Goal: Information Seeking & Learning: Learn about a topic

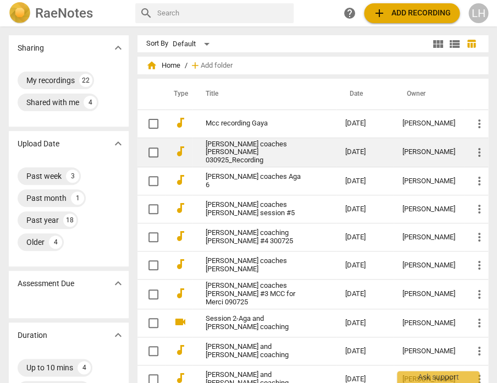
click at [249, 151] on link "[PERSON_NAME] coaches [PERSON_NAME] 030925_Recording" at bounding box center [256, 152] width 100 height 25
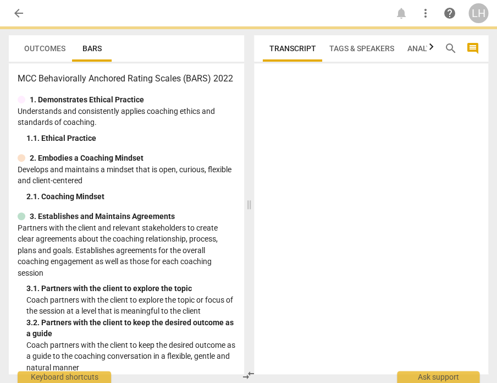
click at [249, 151] on span at bounding box center [249, 204] width 7 height 357
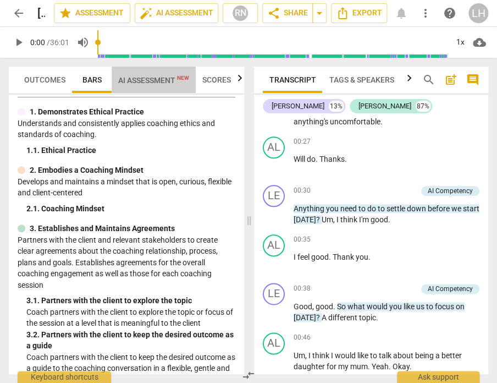
click at [157, 78] on span "AI Assessment New" at bounding box center [153, 80] width 71 height 9
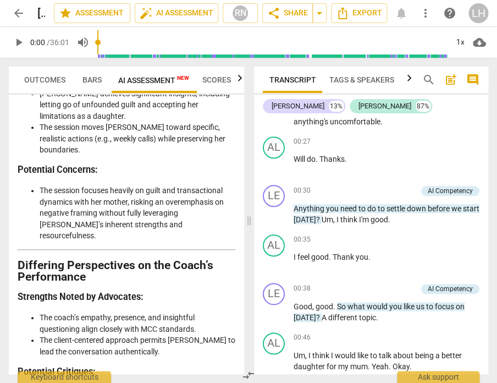
scroll to position [3187, 0]
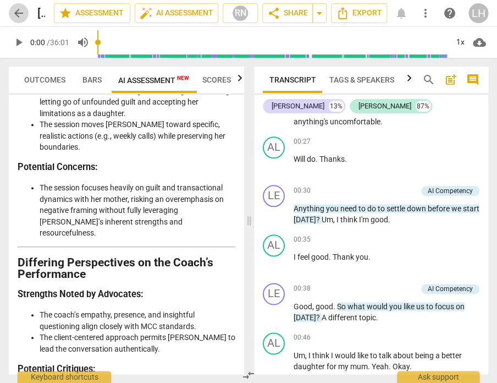
click at [20, 12] on span "arrow_back" at bounding box center [18, 13] width 13 height 13
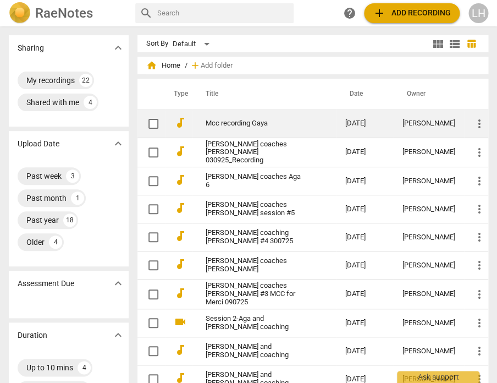
click at [253, 117] on td "Mcc recording Gaya" at bounding box center [265, 124] width 144 height 28
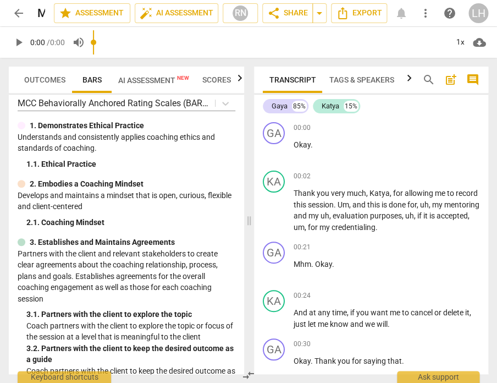
scroll to position [9, 0]
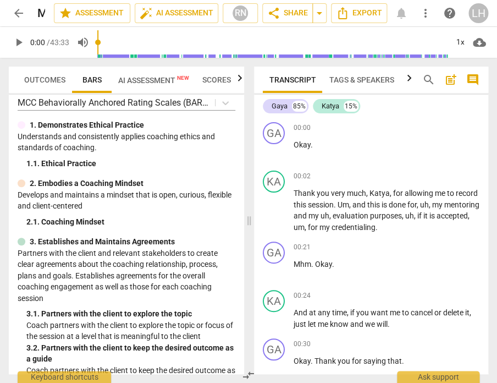
click at [160, 78] on span "AI Assessment New" at bounding box center [153, 80] width 71 height 9
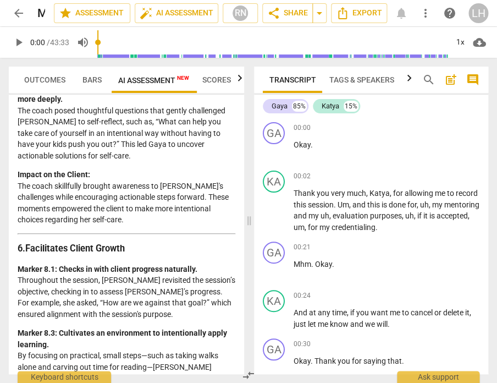
scroll to position [1216, 0]
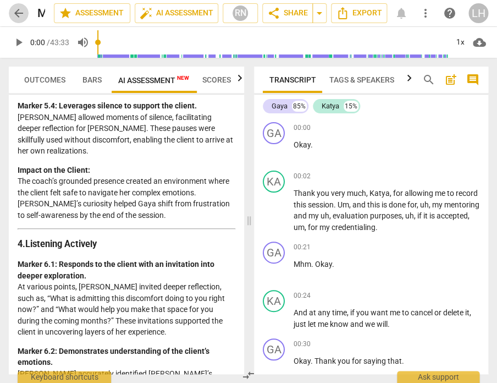
click at [19, 15] on span "arrow_back" at bounding box center [18, 13] width 13 height 13
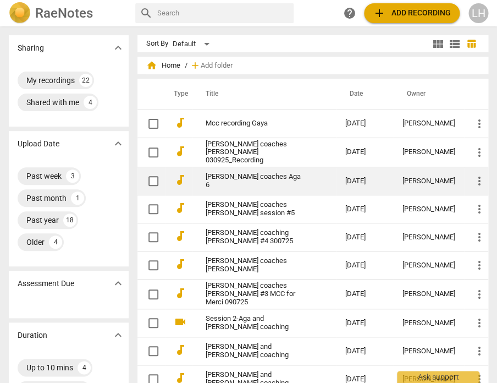
click at [234, 174] on link "[PERSON_NAME] coaches Aga 6" at bounding box center [256, 181] width 100 height 17
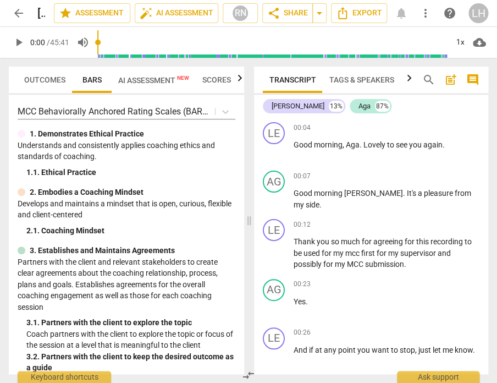
click at [158, 79] on span "AI Assessment New" at bounding box center [153, 80] width 71 height 9
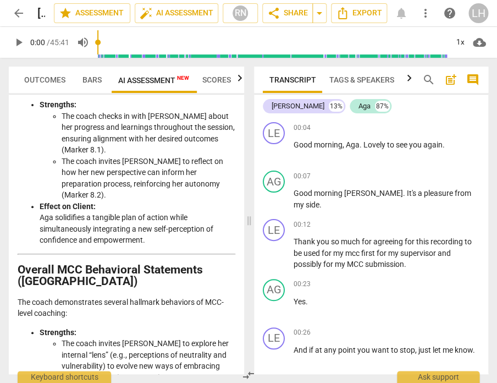
scroll to position [2066, 0]
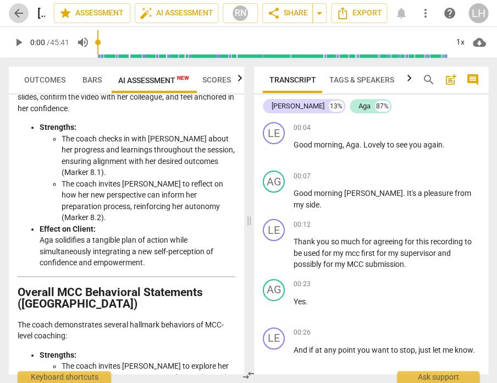
click at [25, 11] on span "arrow_back" at bounding box center [19, 13] width 20 height 13
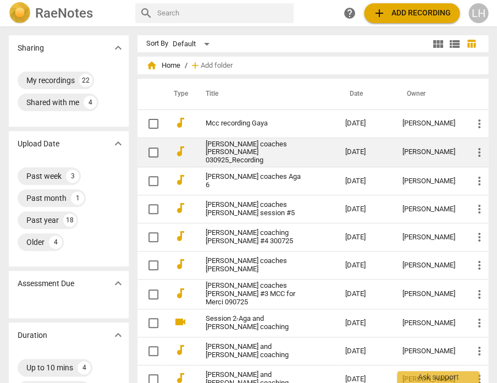
click at [229, 156] on link "[PERSON_NAME] coaches [PERSON_NAME] 030925_Recording" at bounding box center [256, 152] width 100 height 25
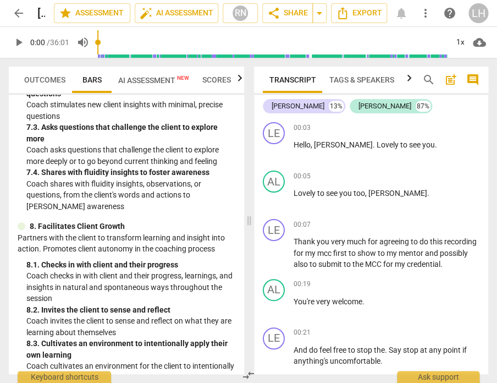
scroll to position [1038, 0]
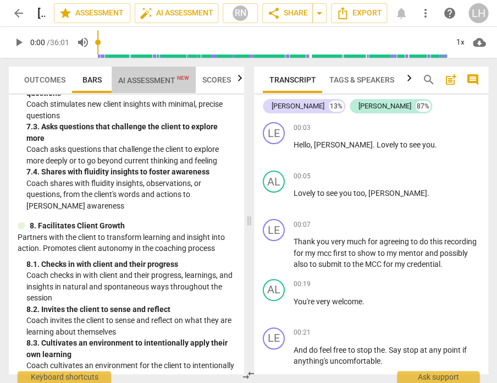
click at [139, 82] on span "AI Assessment New" at bounding box center [153, 80] width 71 height 9
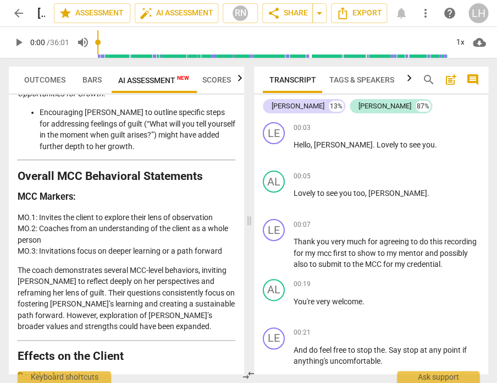
scroll to position [2838, 0]
